Goal: Navigation & Orientation: Find specific page/section

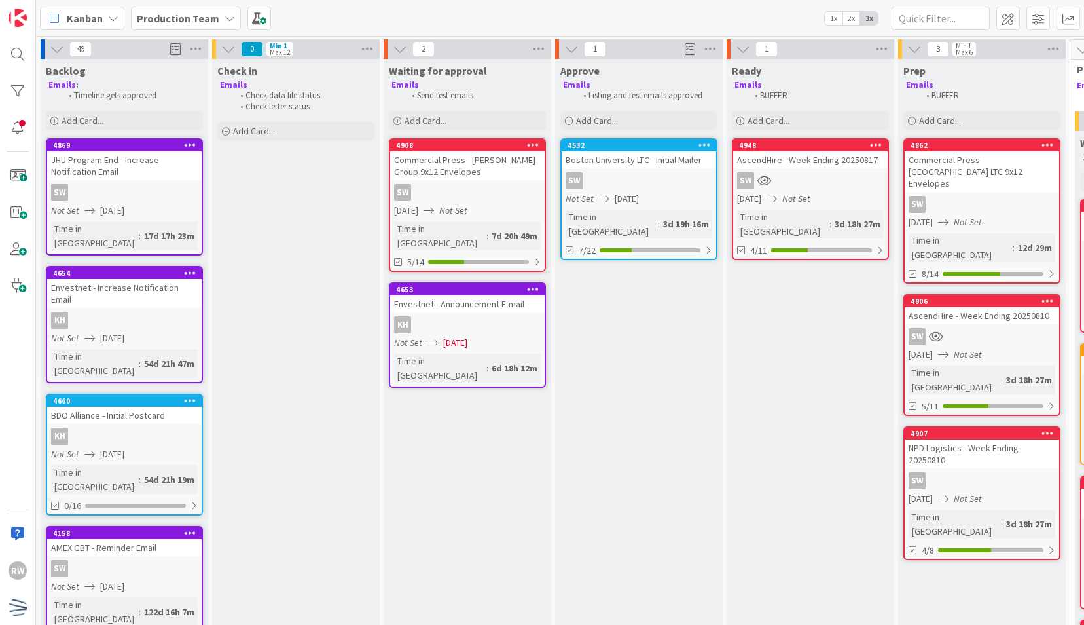
click at [191, 22] on b "Production Team" at bounding box center [178, 18] width 83 height 13
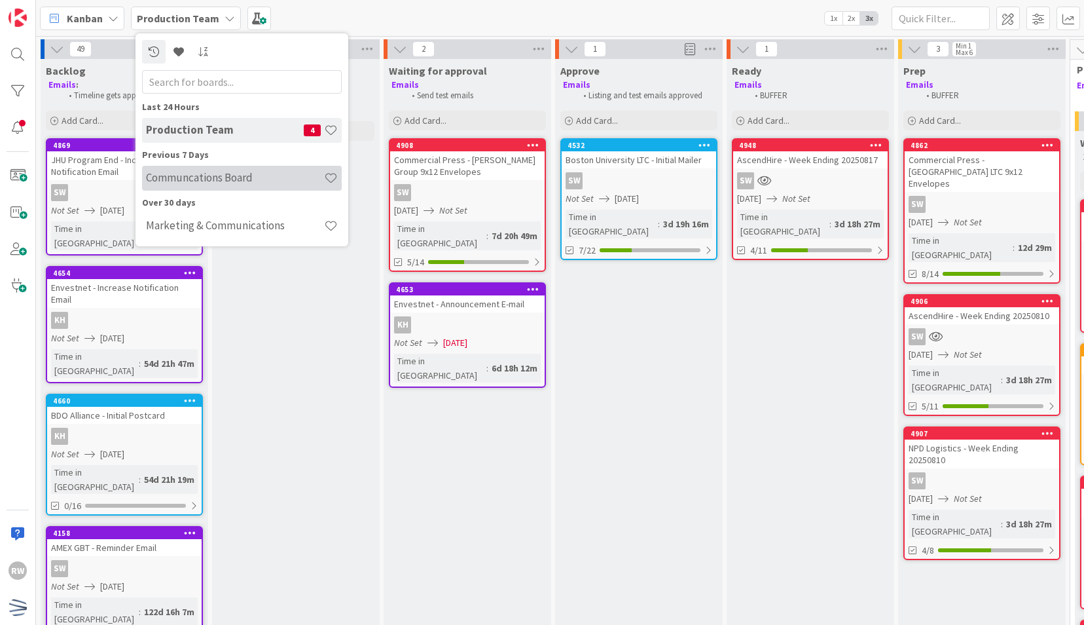
click at [206, 174] on h4 "Communcations Board" at bounding box center [235, 177] width 178 height 13
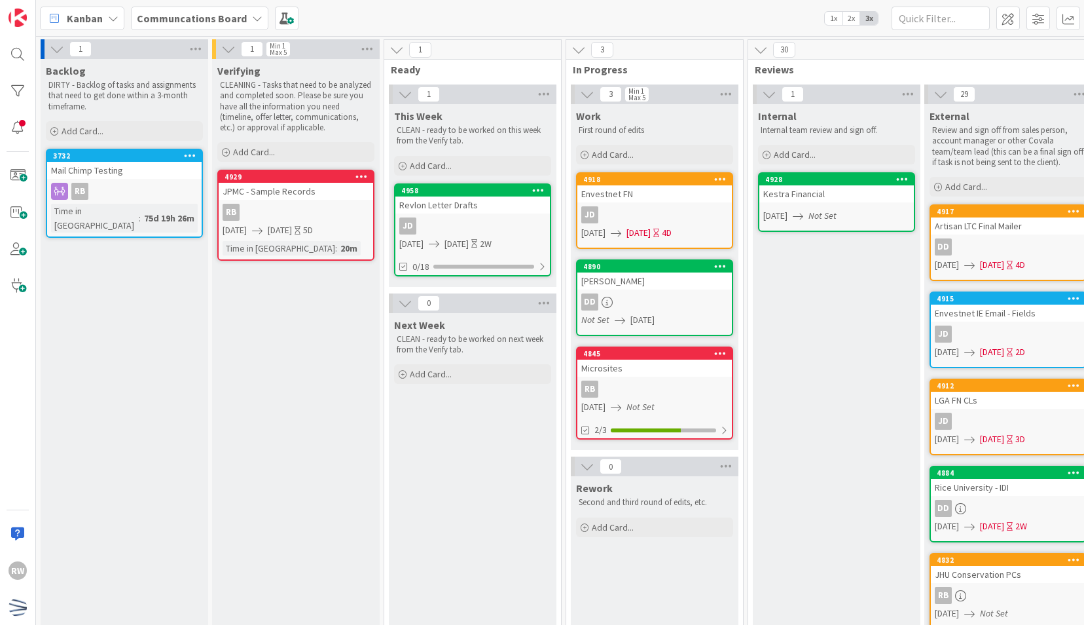
click at [176, 14] on b "Communcations Board" at bounding box center [192, 18] width 110 height 13
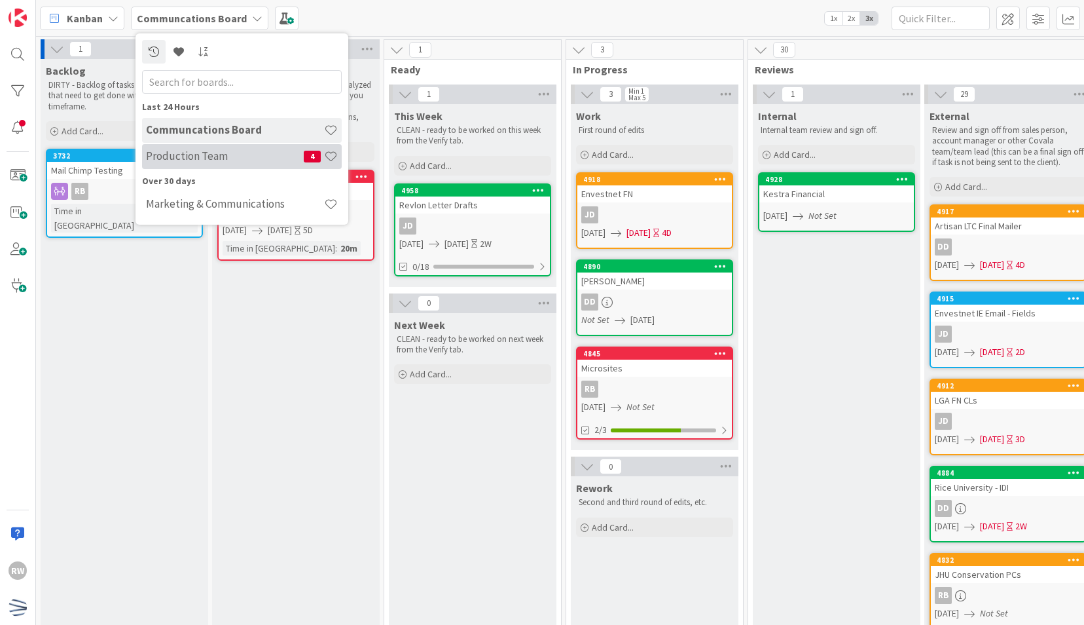
click at [187, 154] on h4 "Production Team" at bounding box center [225, 155] width 158 height 13
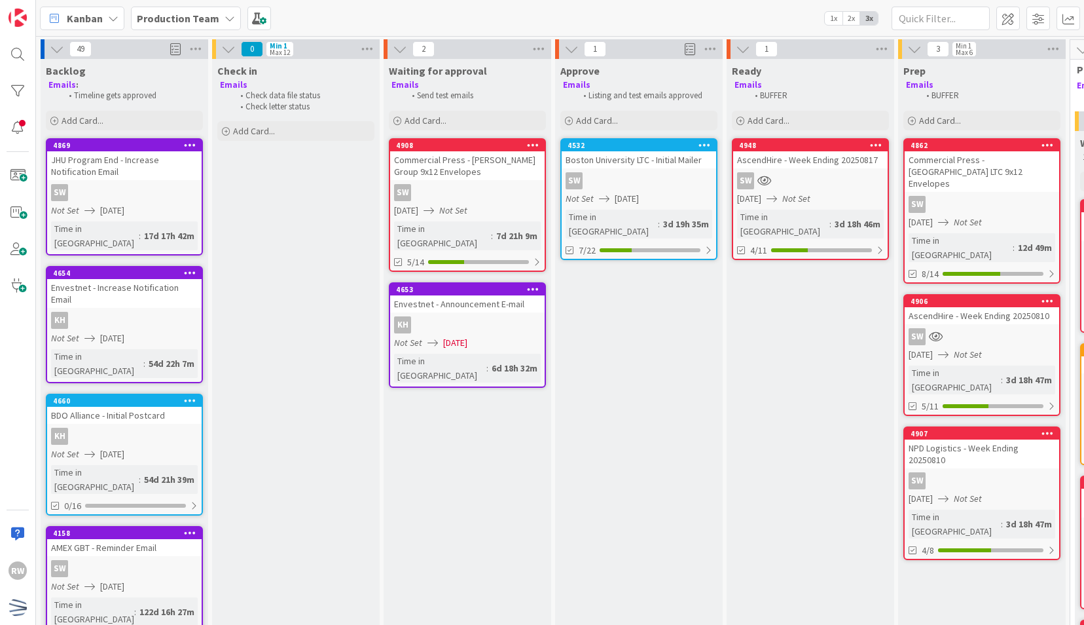
click at [207, 14] on b "Production Team" at bounding box center [178, 18] width 83 height 13
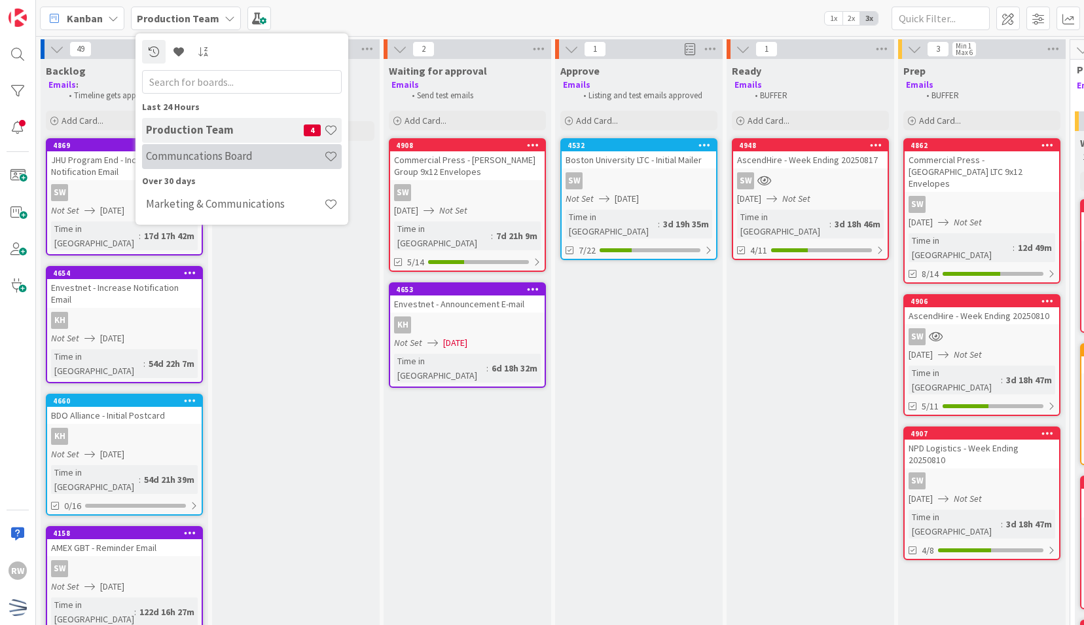
click at [207, 158] on h4 "Communcations Board" at bounding box center [235, 155] width 178 height 13
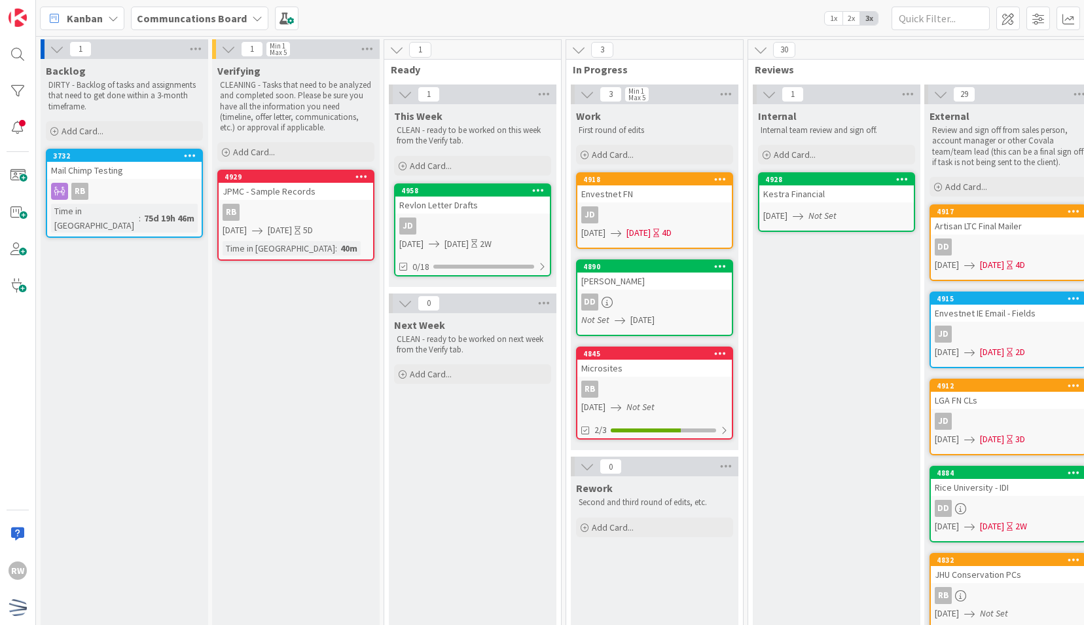
click at [819, 351] on div "Internal Internal team review and sign off. Add Card... 4928 Kestra Financial […" at bounding box center [837, 586] width 168 height 965
